Goal: Transaction & Acquisition: Purchase product/service

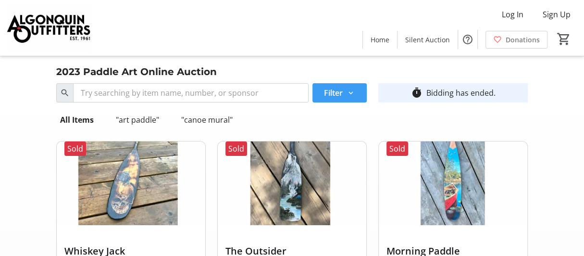
click at [332, 90] on span "Filter" at bounding box center [333, 93] width 19 height 12
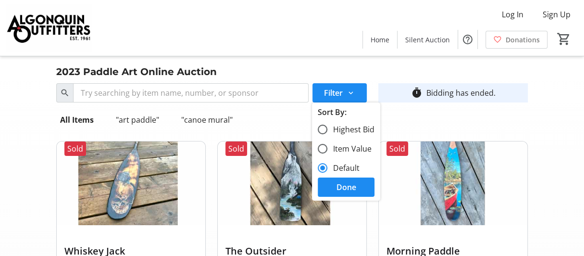
click at [282, 120] on nav "All Items "art paddle" "canoe mural"" at bounding box center [292, 119] width 472 height 27
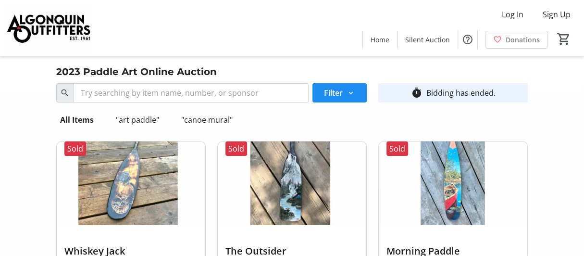
click at [438, 93] on div "Bidding has ended." at bounding box center [460, 93] width 69 height 12
click at [204, 119] on div ""canoe mural"" at bounding box center [206, 119] width 59 height 19
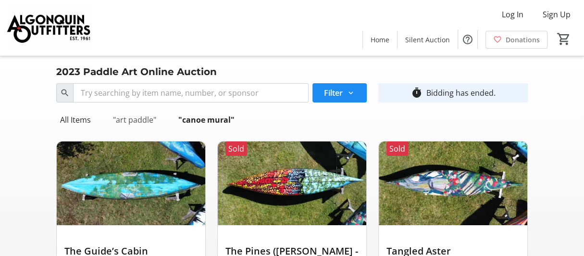
click at [137, 117] on div ""art paddle"" at bounding box center [134, 119] width 51 height 19
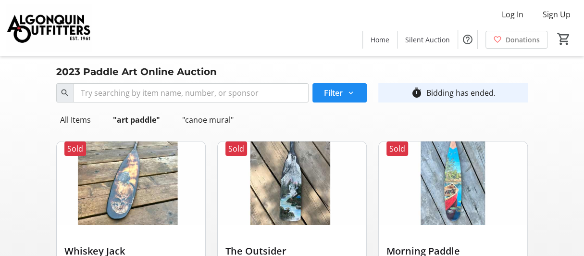
click at [457, 94] on div "Bidding has ended." at bounding box center [460, 93] width 69 height 12
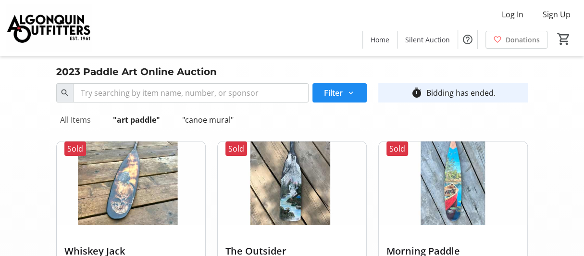
click at [76, 118] on div "All Items" at bounding box center [75, 119] width 38 height 19
click at [332, 88] on span "Filter" at bounding box center [333, 93] width 19 height 12
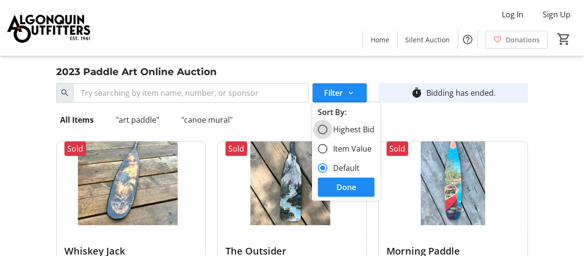
click at [321, 128] on input "Highest Bid" at bounding box center [323, 130] width 10 height 10
radio input "true"
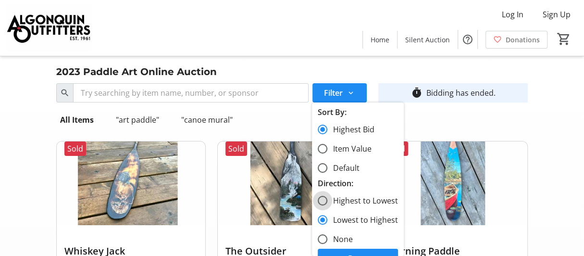
click at [320, 199] on input "Highest to Lowest" at bounding box center [323, 201] width 10 height 10
radio input "true"
click at [359, 250] on span at bounding box center [358, 258] width 80 height 23
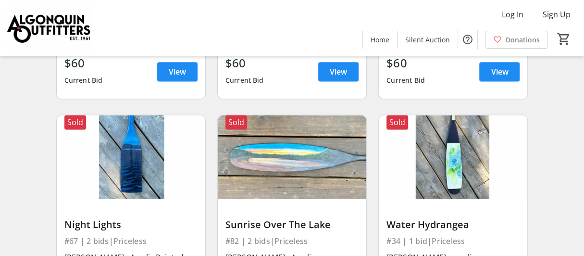
scroll to position [6972, 0]
